Goal: Navigation & Orientation: Find specific page/section

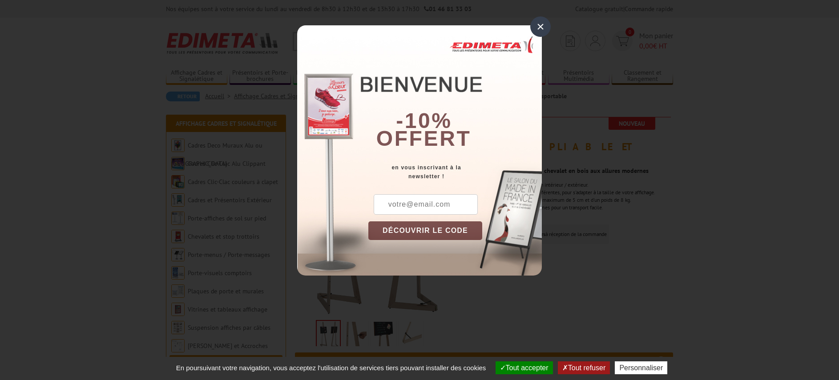
click at [542, 25] on div "×" at bounding box center [540, 26] width 20 height 20
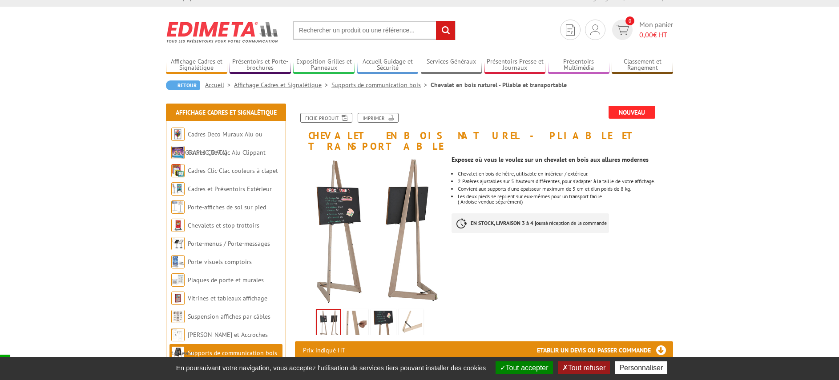
scroll to position [15, 0]
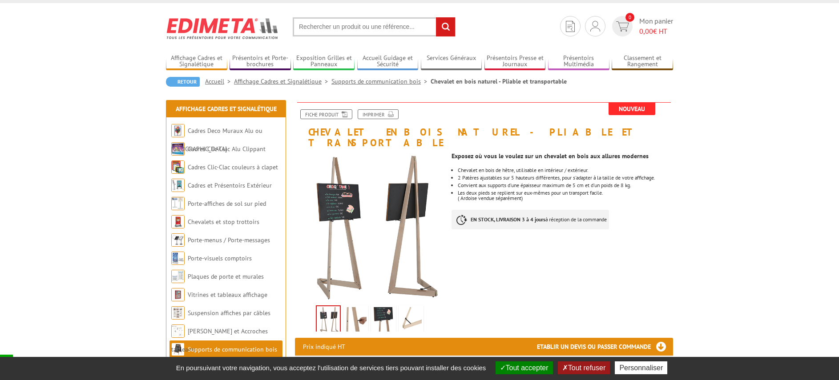
click at [353, 311] on img at bounding box center [355, 321] width 21 height 28
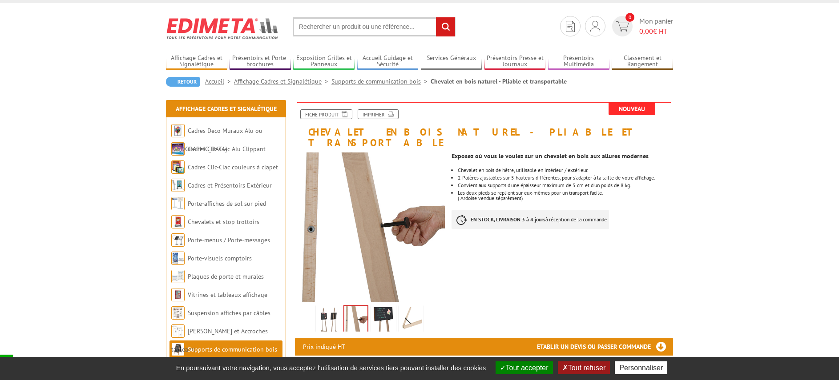
click at [383, 311] on img at bounding box center [383, 321] width 21 height 28
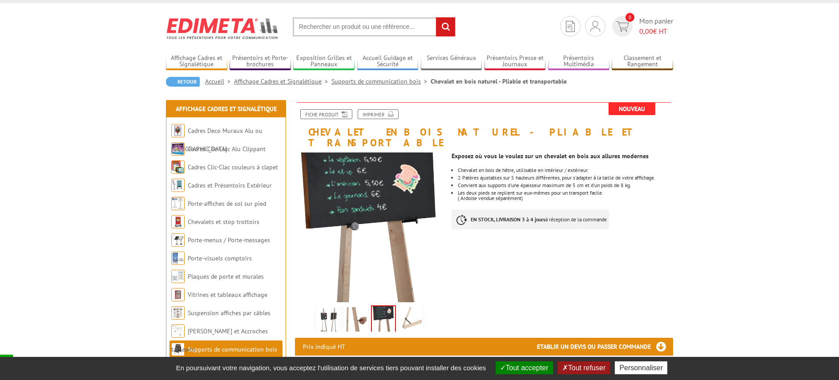
click at [413, 310] on img at bounding box center [410, 321] width 21 height 28
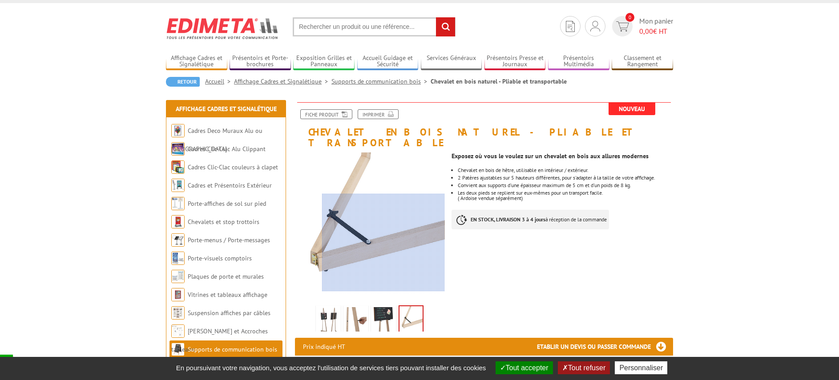
scroll to position [14, 0]
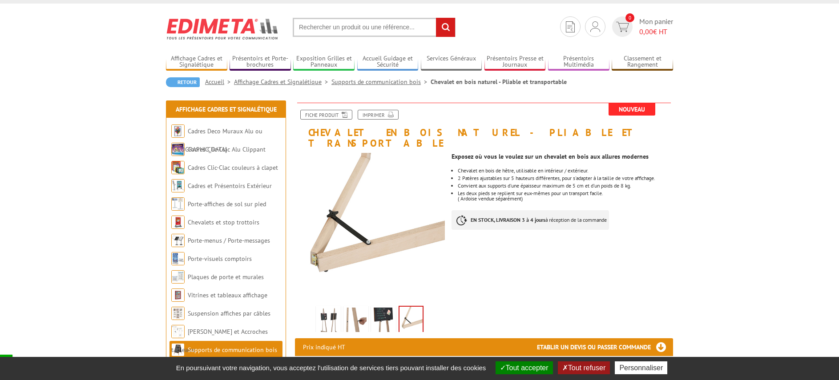
click at [233, 348] on link "Supports de communication bois" at bounding box center [232, 350] width 89 height 8
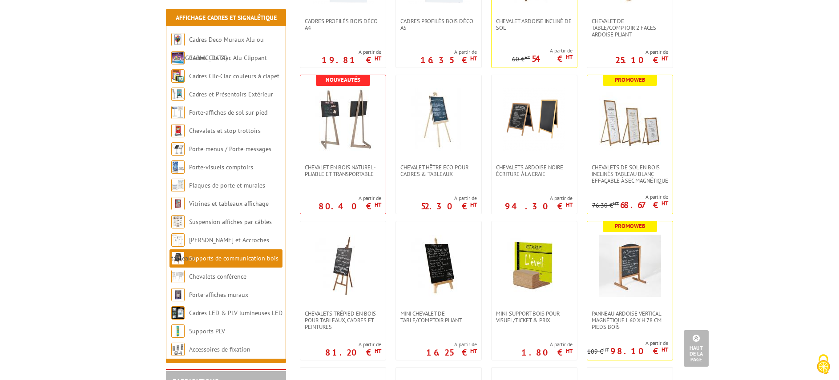
scroll to position [728, 0]
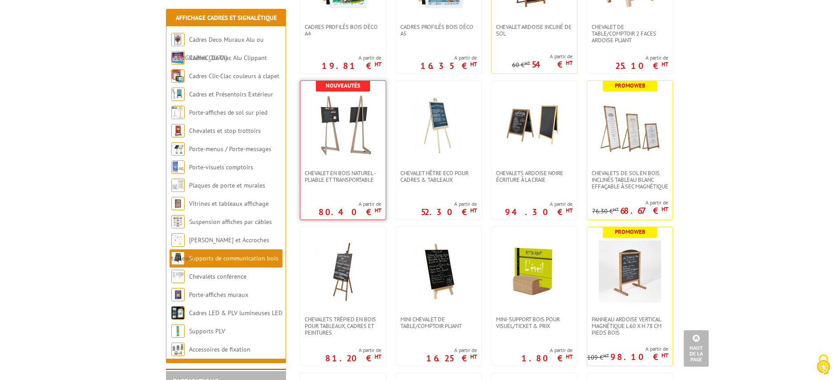
click at [337, 115] on img at bounding box center [343, 125] width 62 height 62
